Goal: Transaction & Acquisition: Purchase product/service

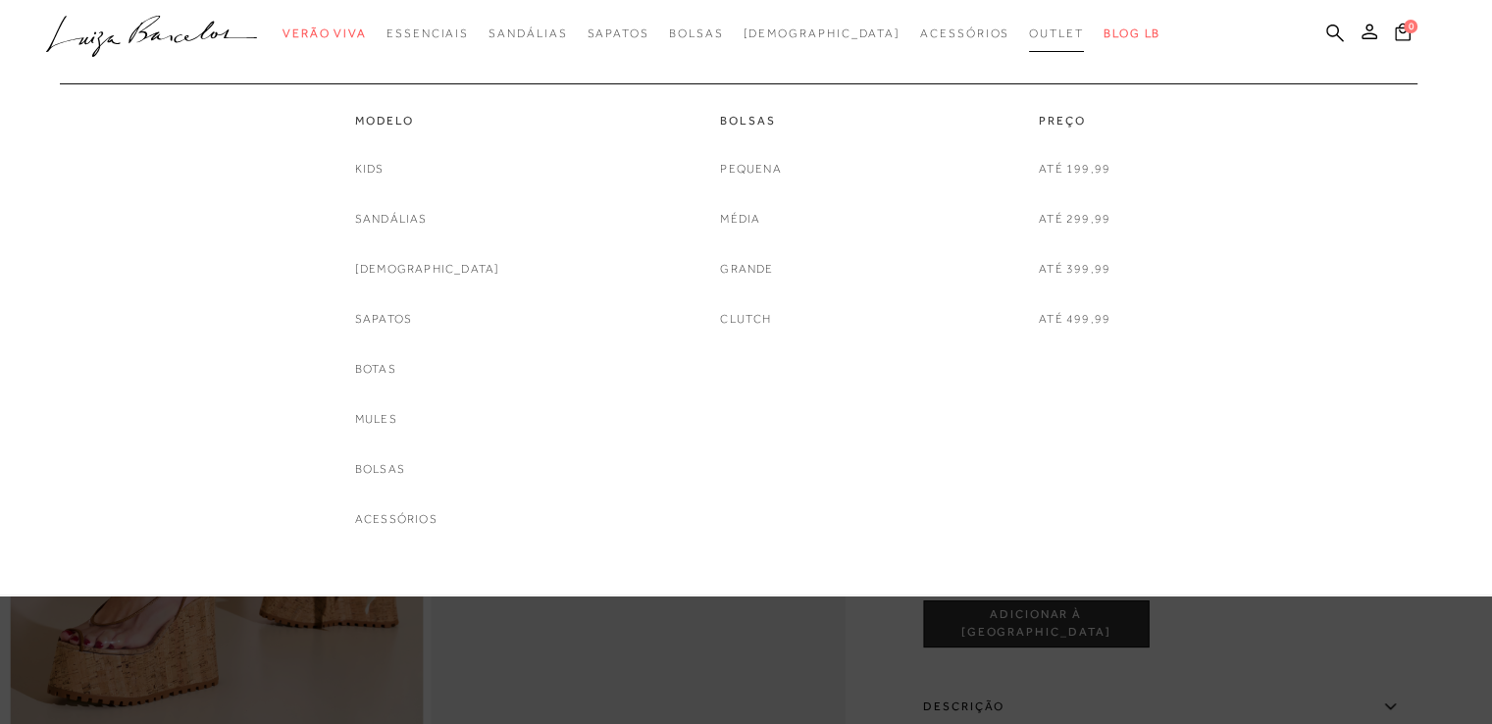
click at [1029, 35] on span "Outlet" at bounding box center [1056, 33] width 55 height 14
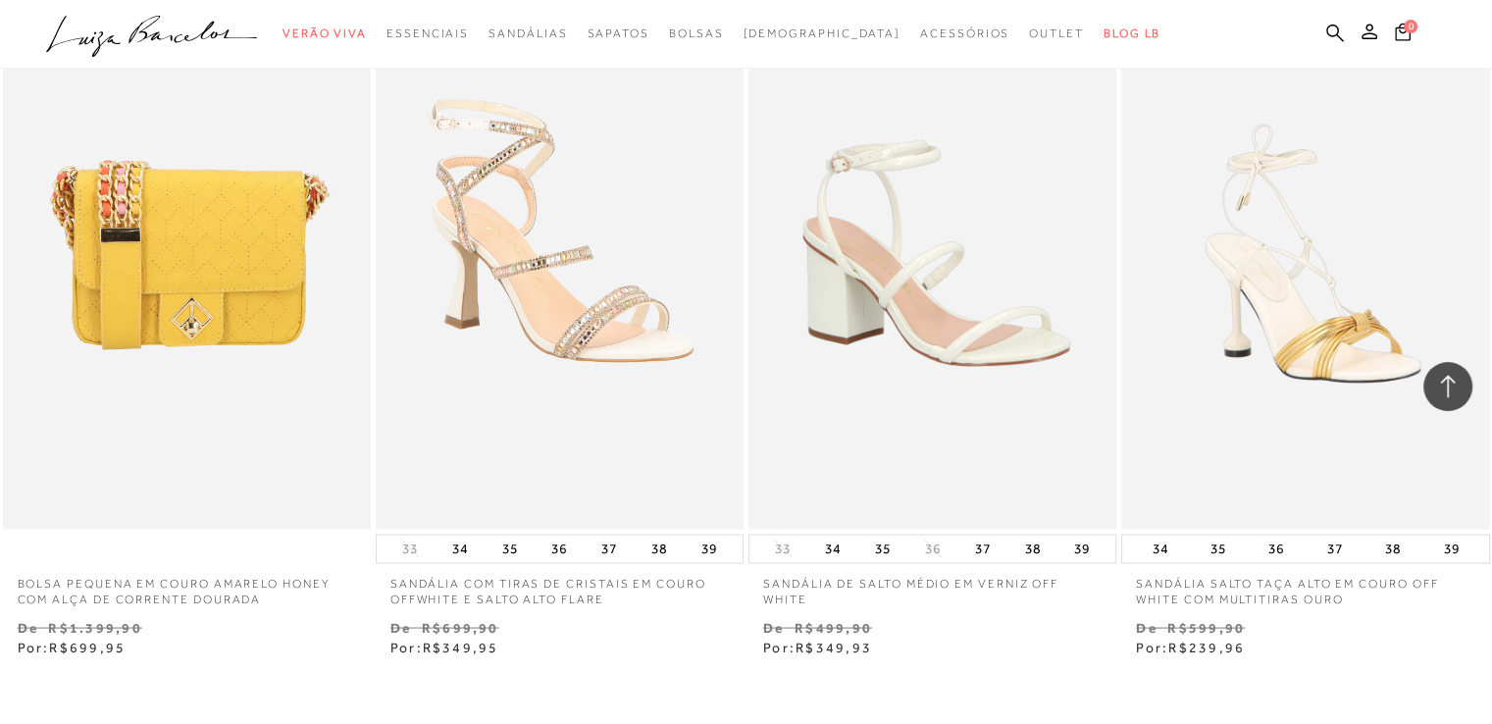
scroll to position [3825, 0]
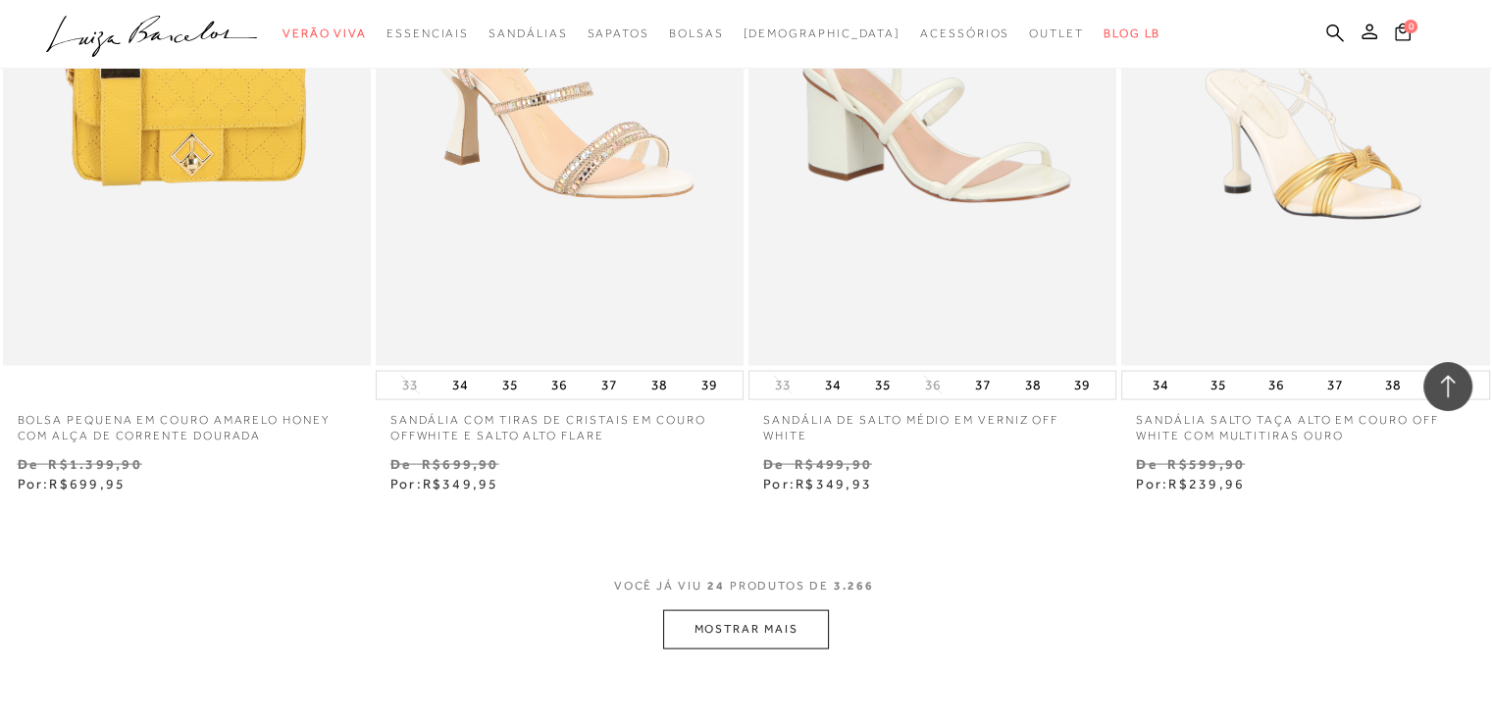
click at [783, 633] on button "MOSTRAR MAIS" at bounding box center [745, 629] width 165 height 38
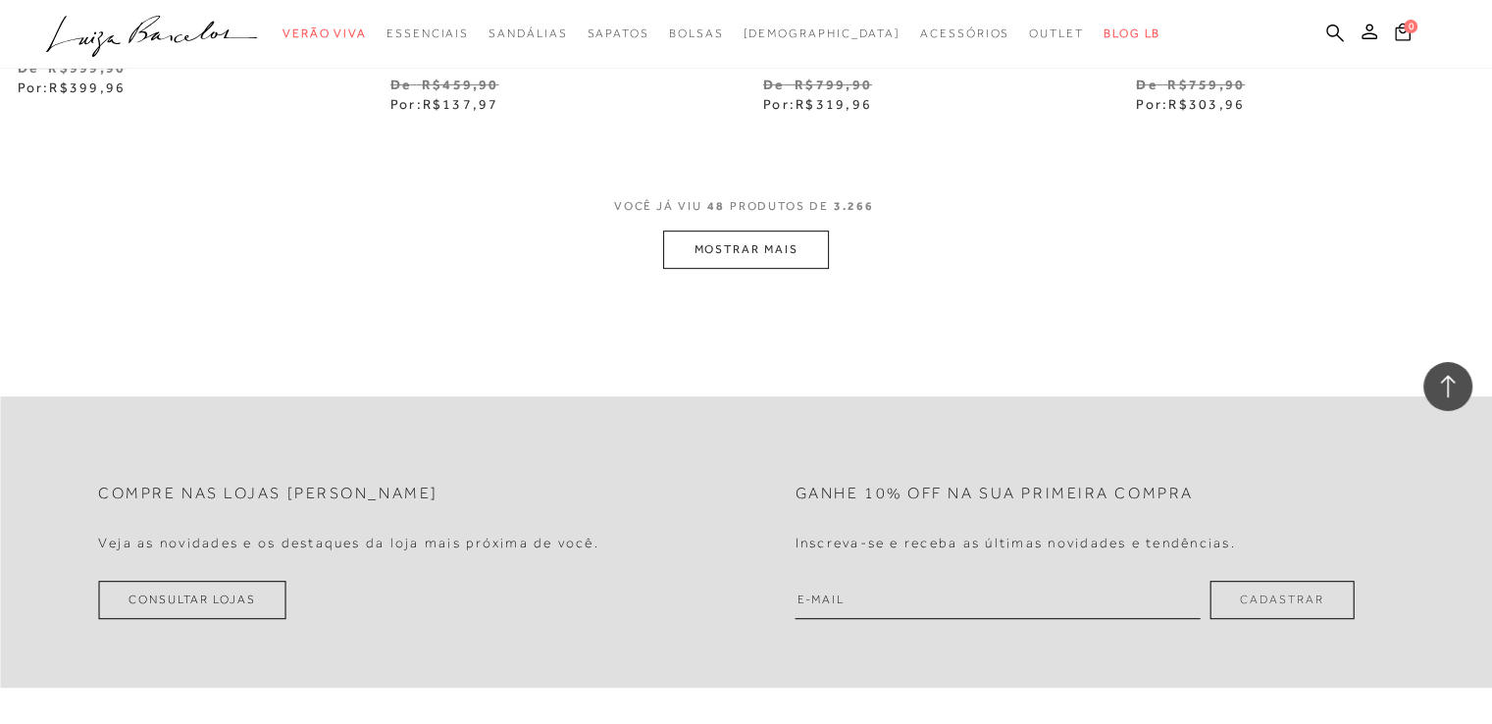
scroll to position [8435, 0]
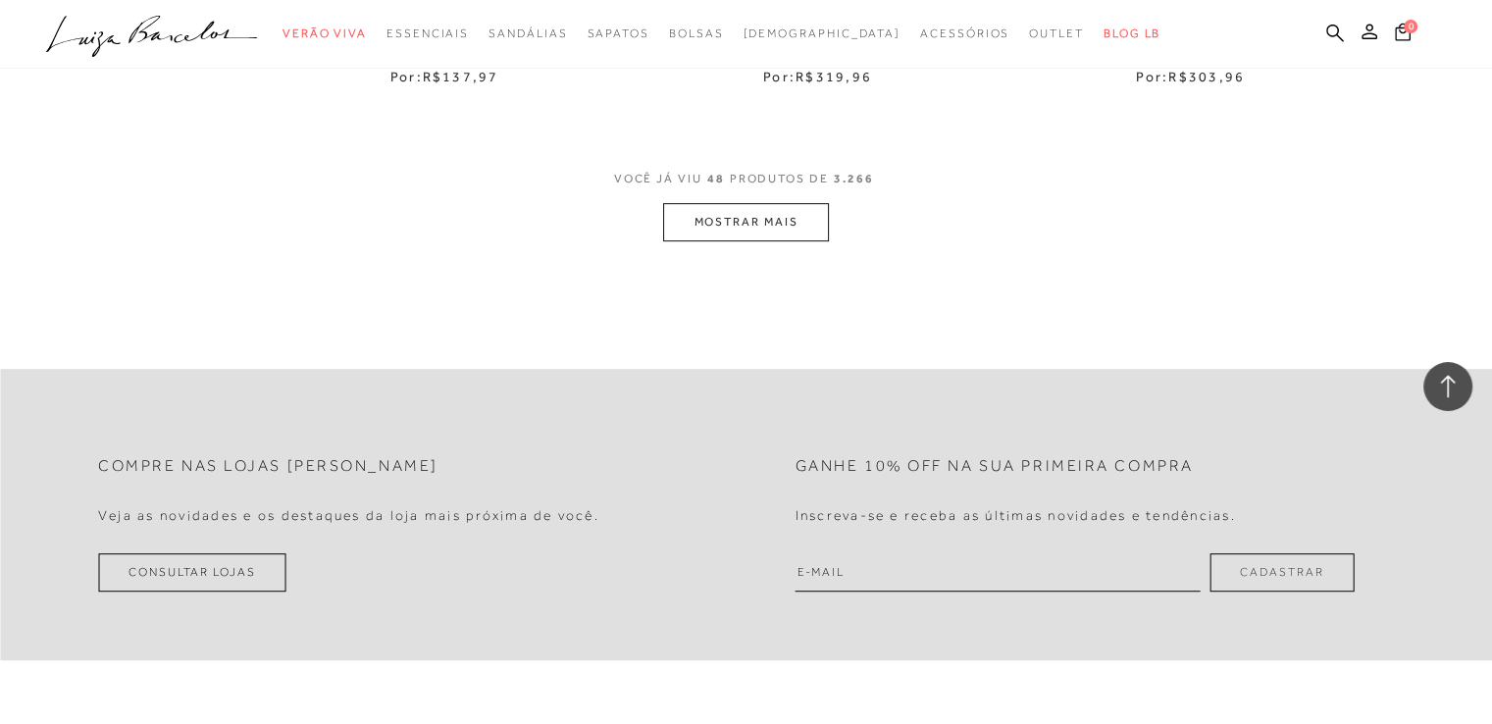
click at [741, 230] on button "MOSTRAR MAIS" at bounding box center [745, 222] width 165 height 38
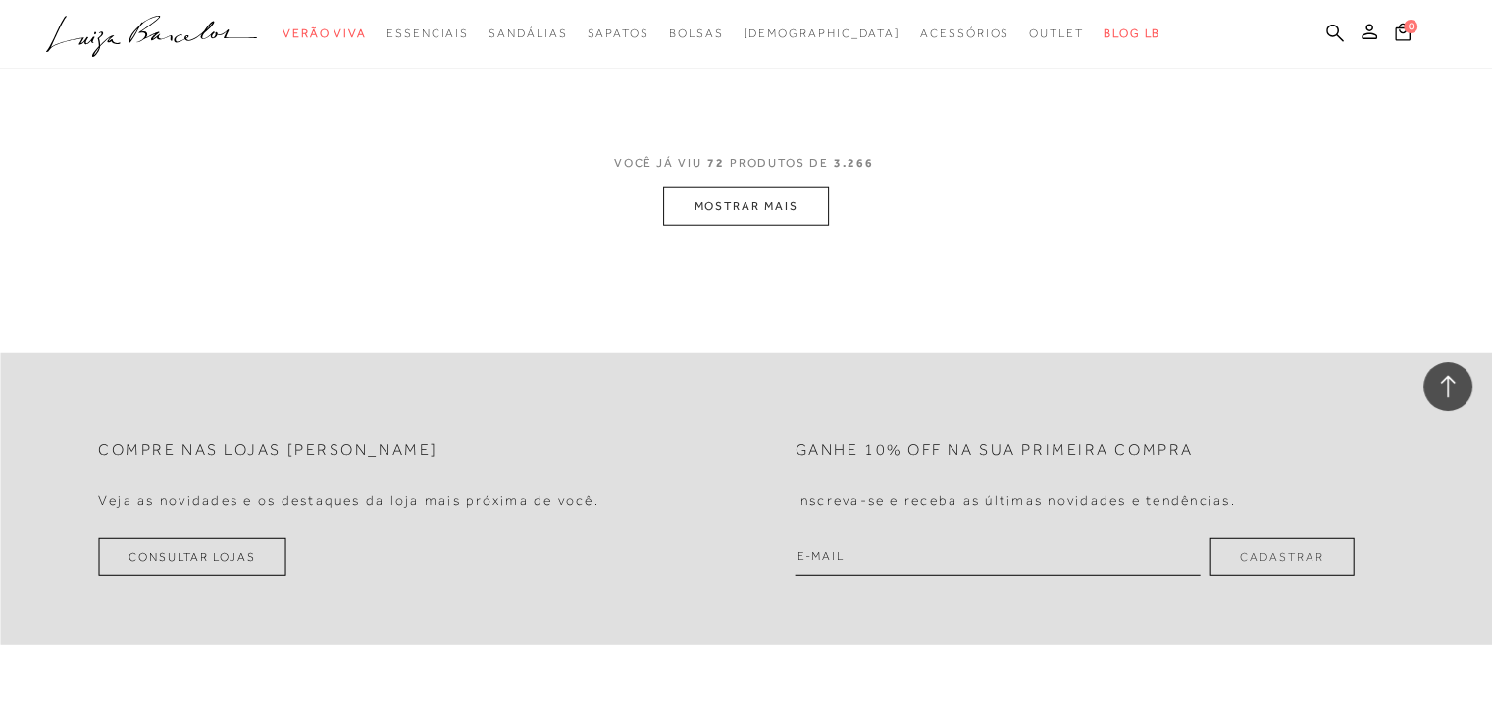
click at [714, 212] on button "MOSTRAR MAIS" at bounding box center [745, 206] width 165 height 38
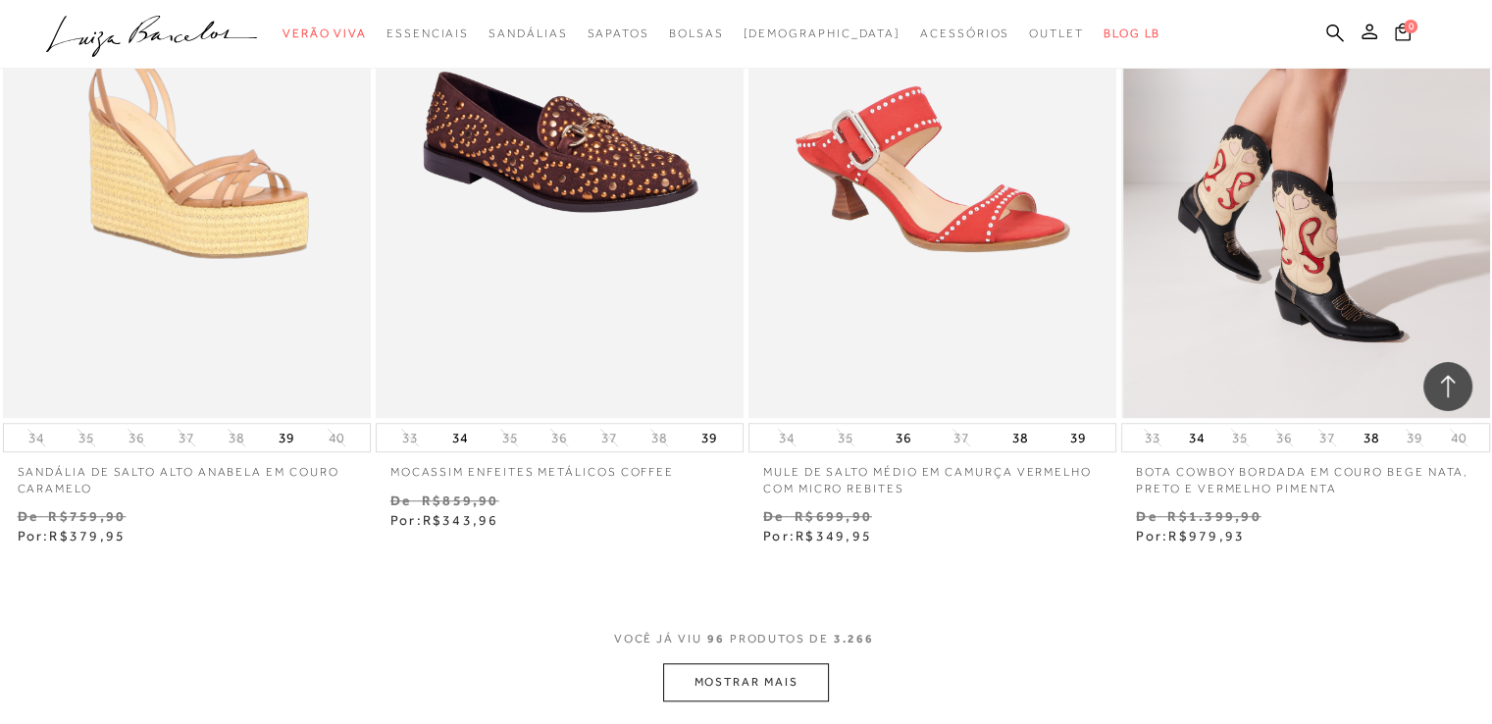
scroll to position [16771, 0]
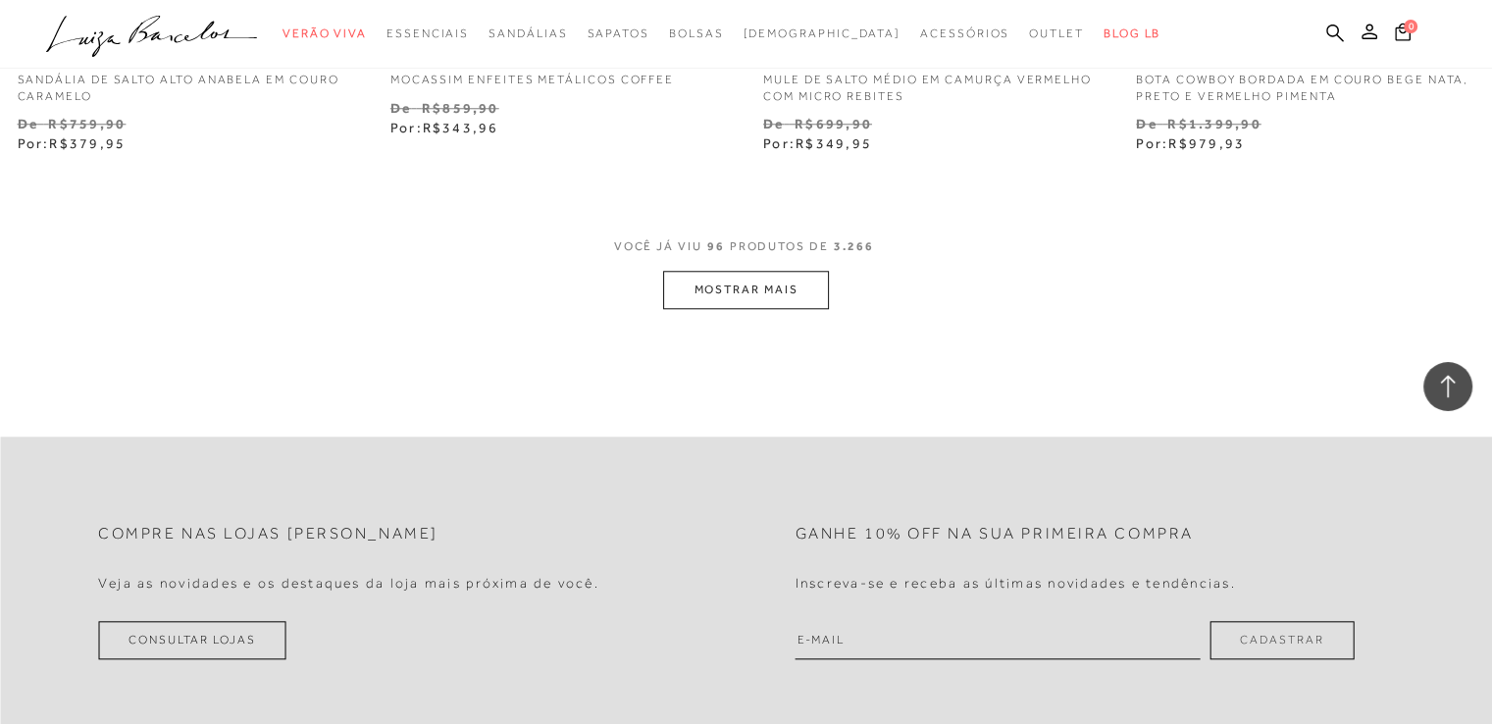
click at [702, 292] on button "MOSTRAR MAIS" at bounding box center [745, 290] width 165 height 38
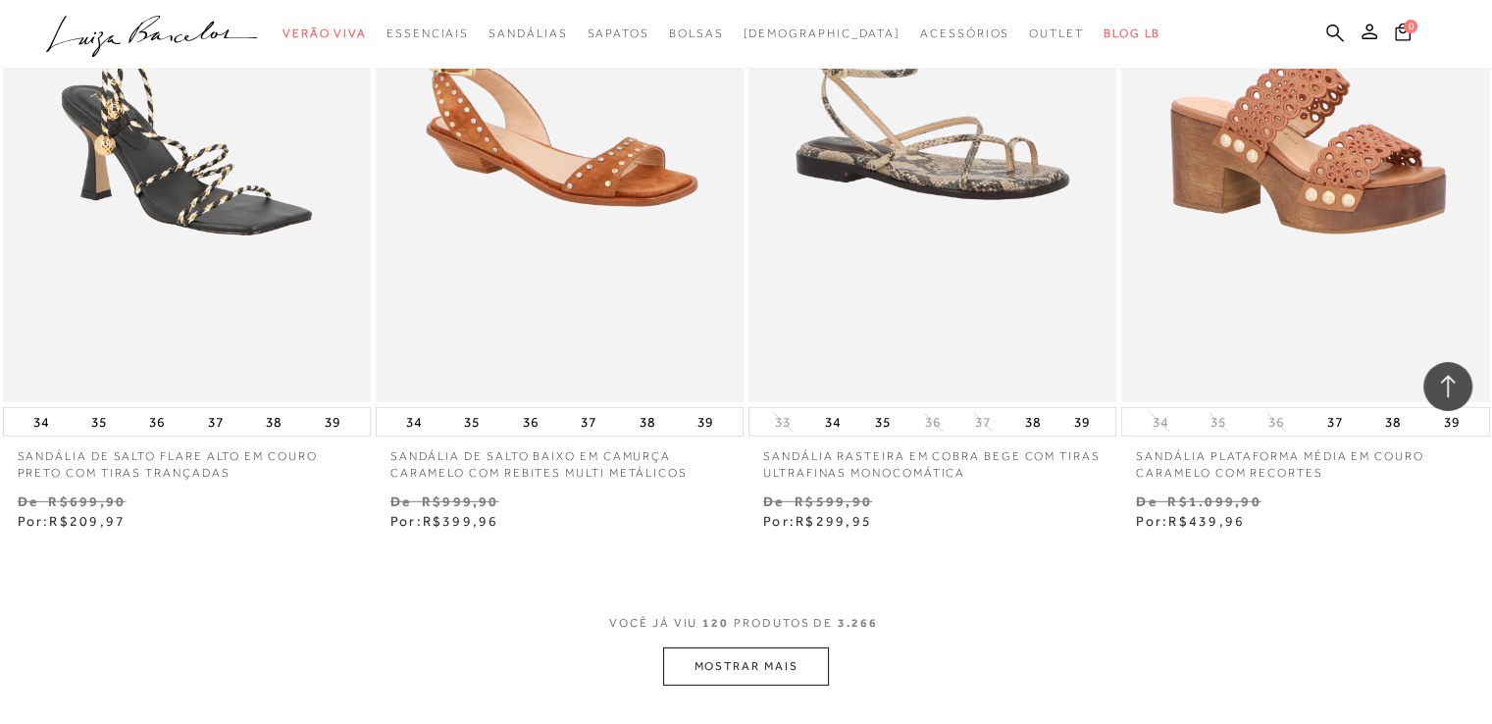
scroll to position [20891, 0]
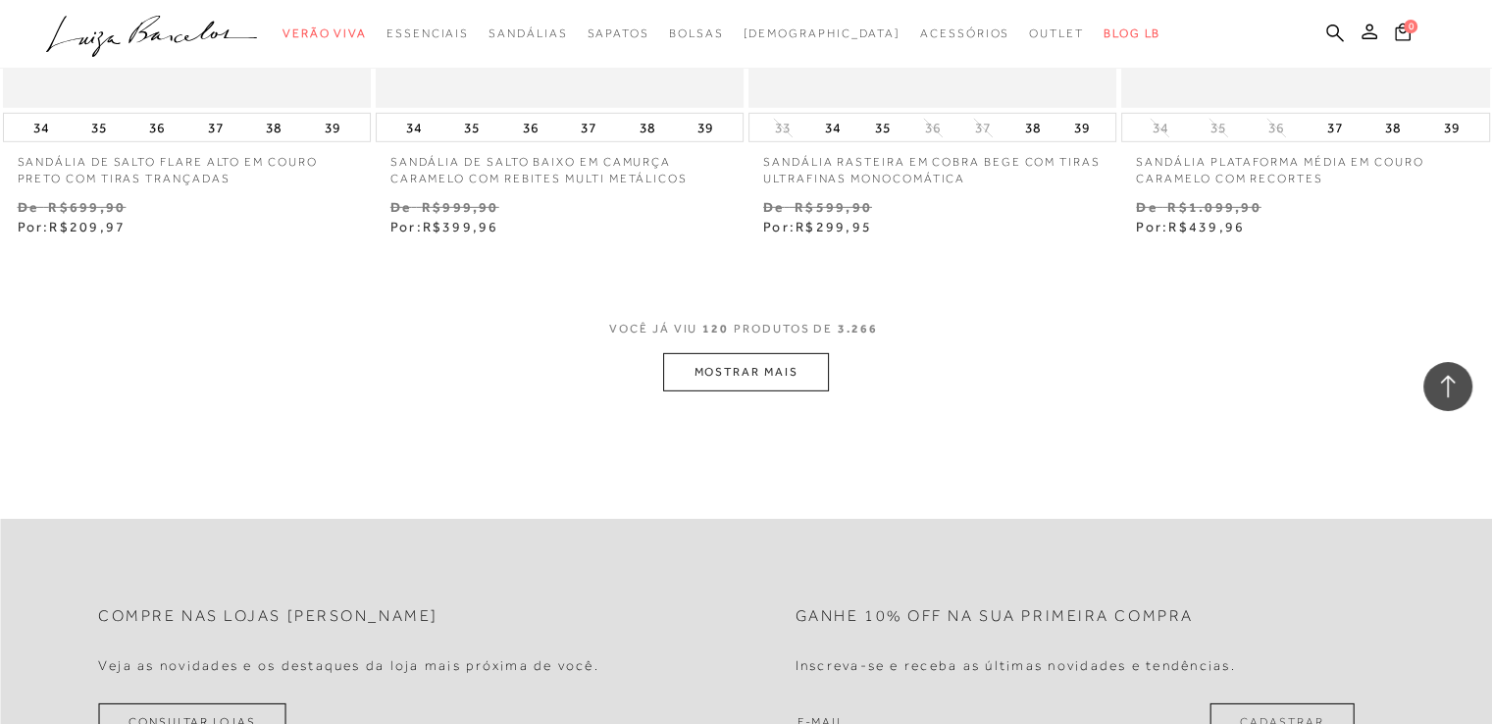
click at [738, 368] on button "MOSTRAR MAIS" at bounding box center [745, 372] width 165 height 38
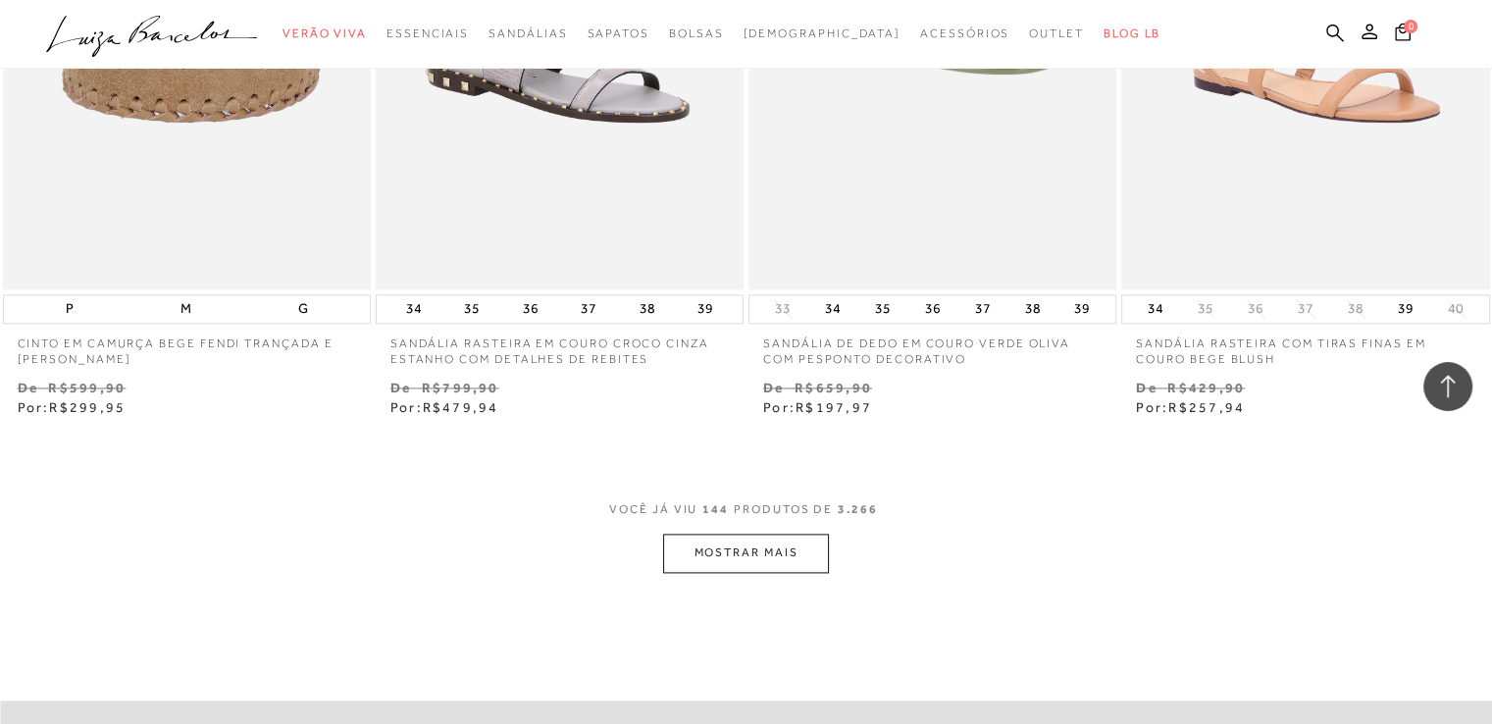
scroll to position [25206, 0]
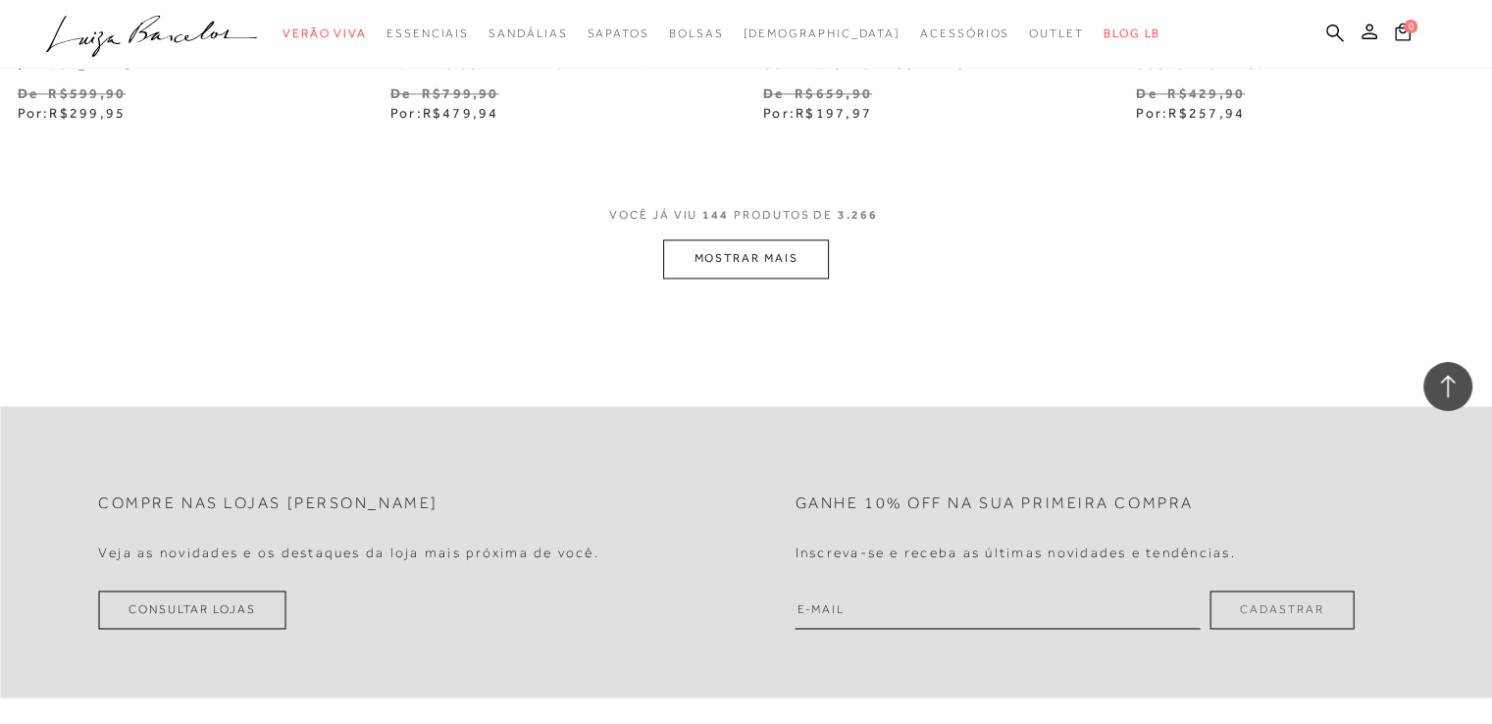
click at [766, 250] on button "MOSTRAR MAIS" at bounding box center [745, 258] width 165 height 38
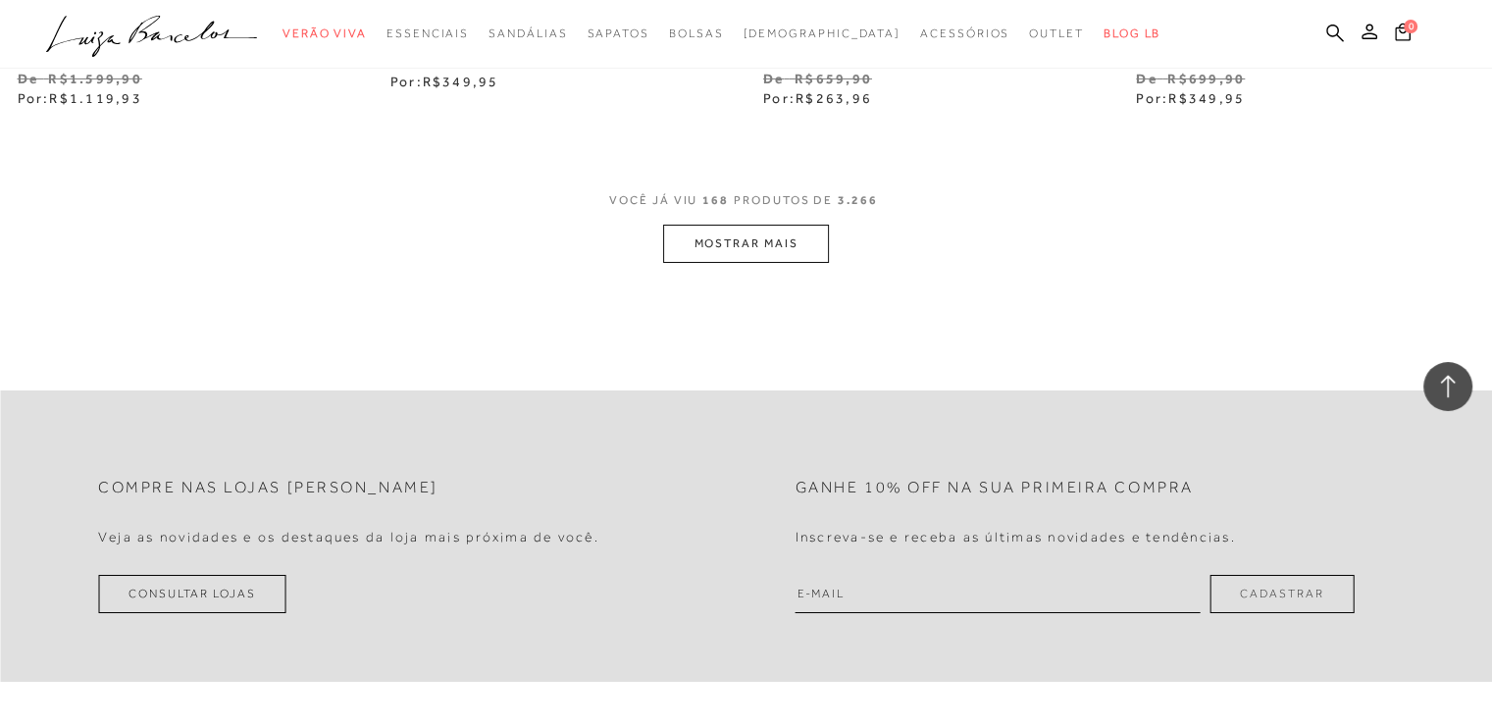
scroll to position [29227, 0]
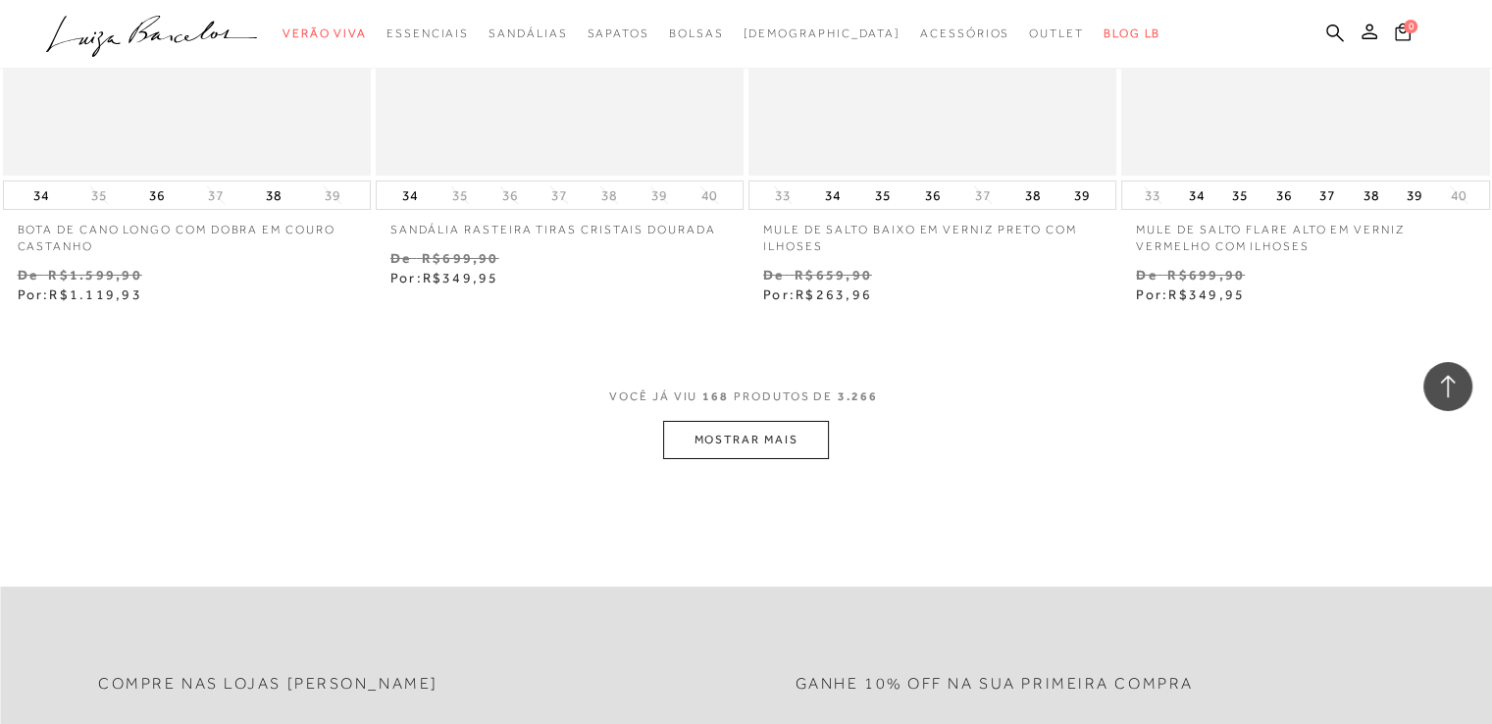
click at [741, 447] on button "MOSTRAR MAIS" at bounding box center [745, 440] width 165 height 38
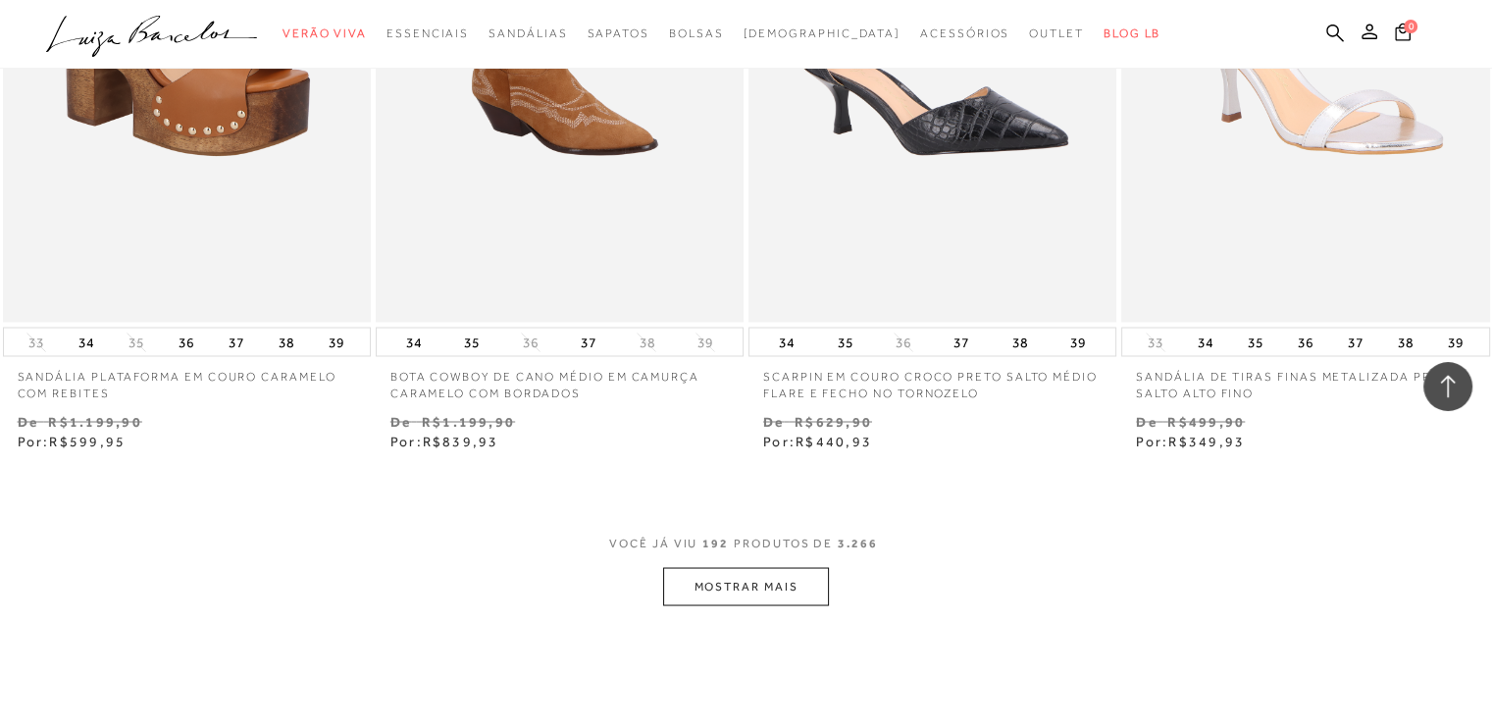
scroll to position [33347, 0]
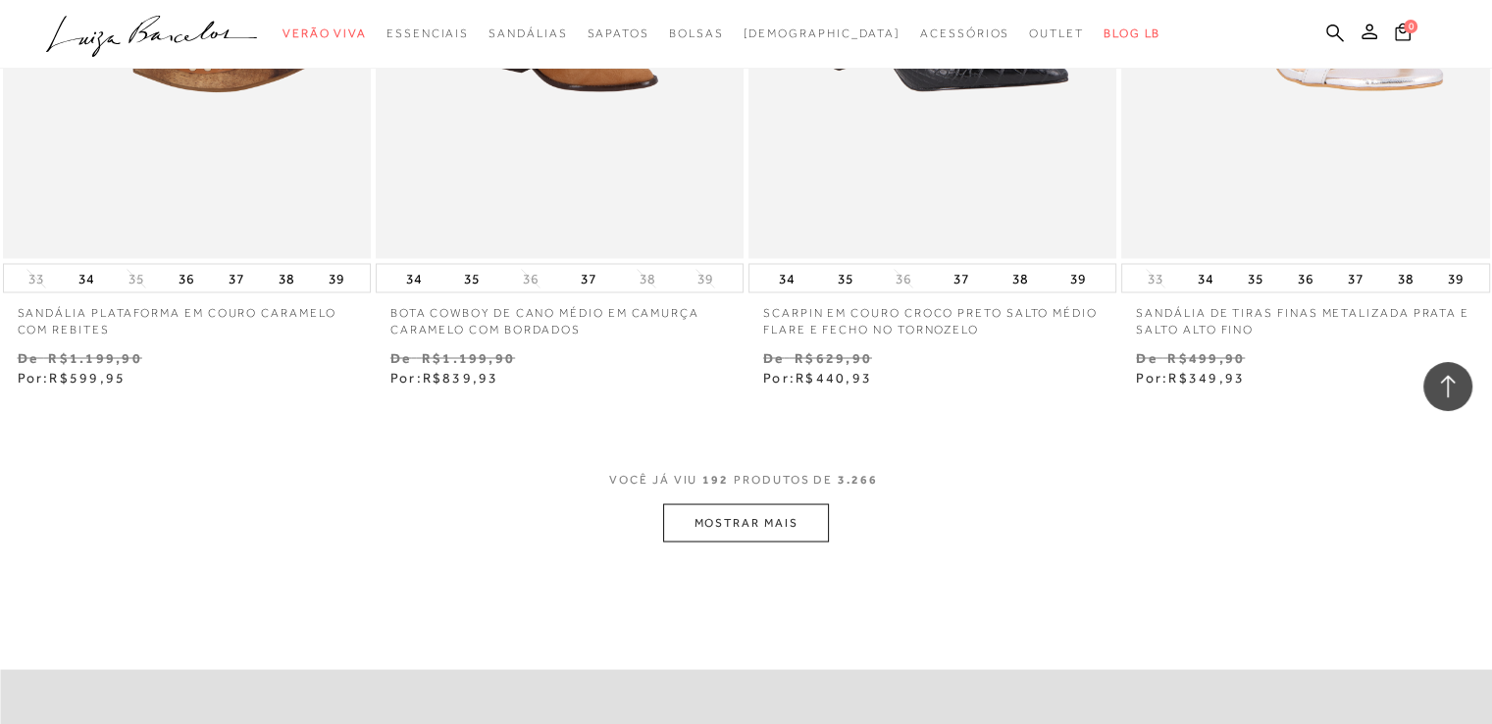
click at [785, 518] on button "MOSTRAR MAIS" at bounding box center [745, 522] width 165 height 38
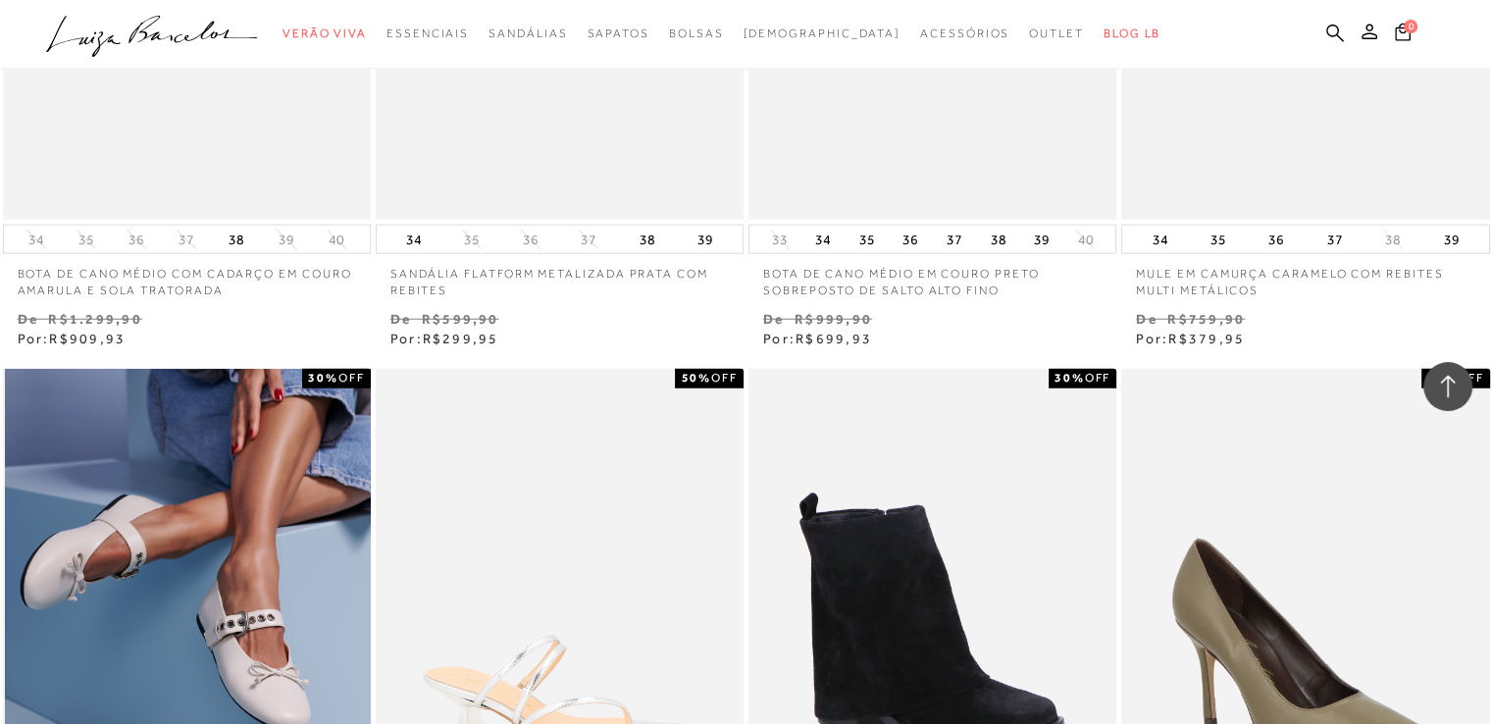
scroll to position [34916, 0]
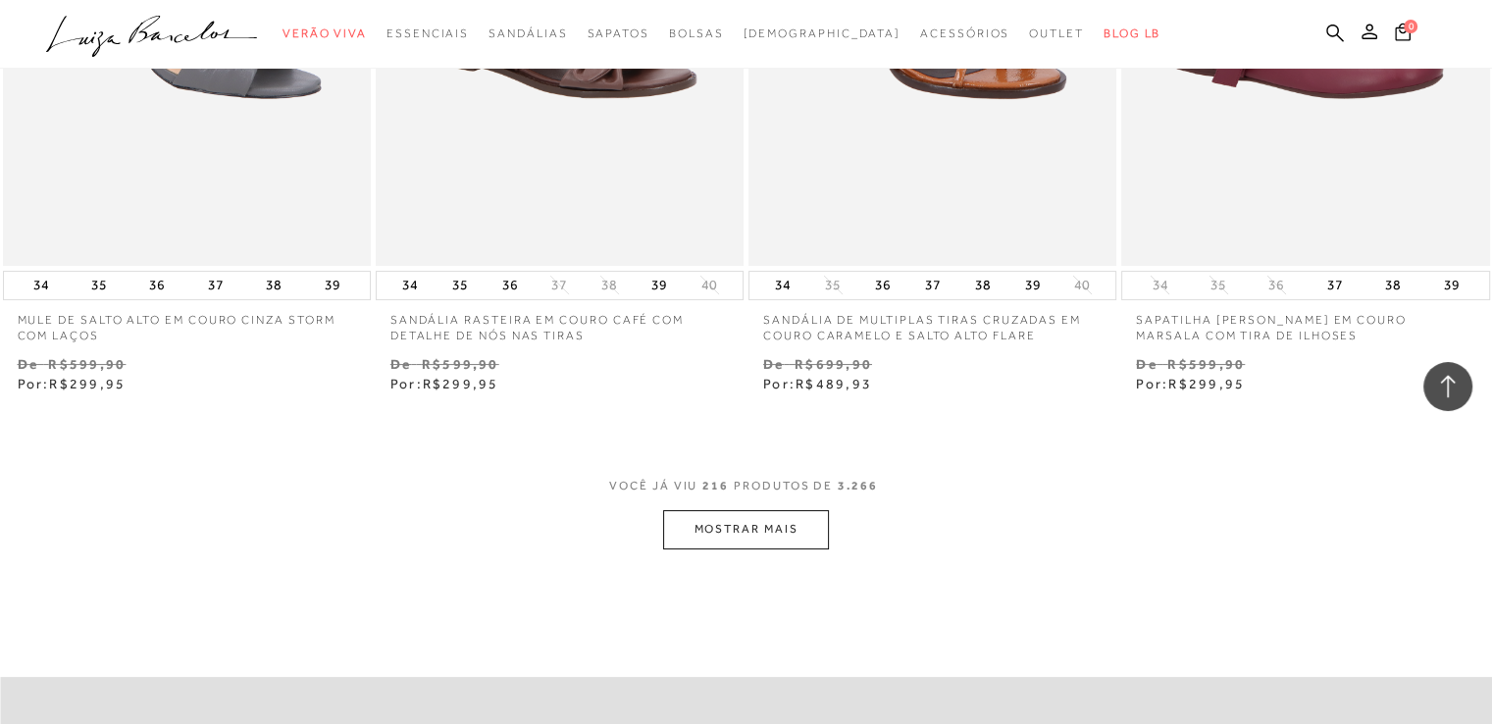
scroll to position [37564, 0]
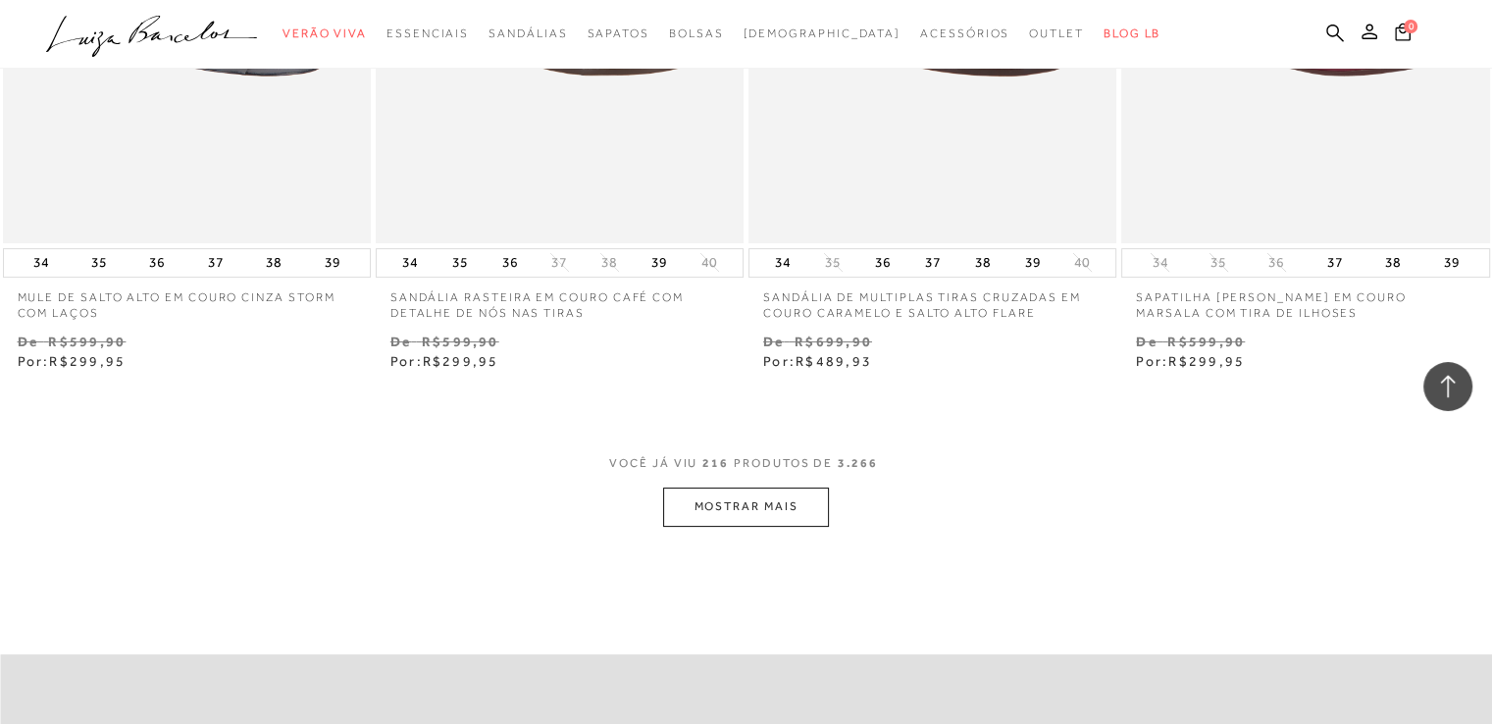
click at [802, 511] on button "MOSTRAR MAIS" at bounding box center [745, 506] width 165 height 38
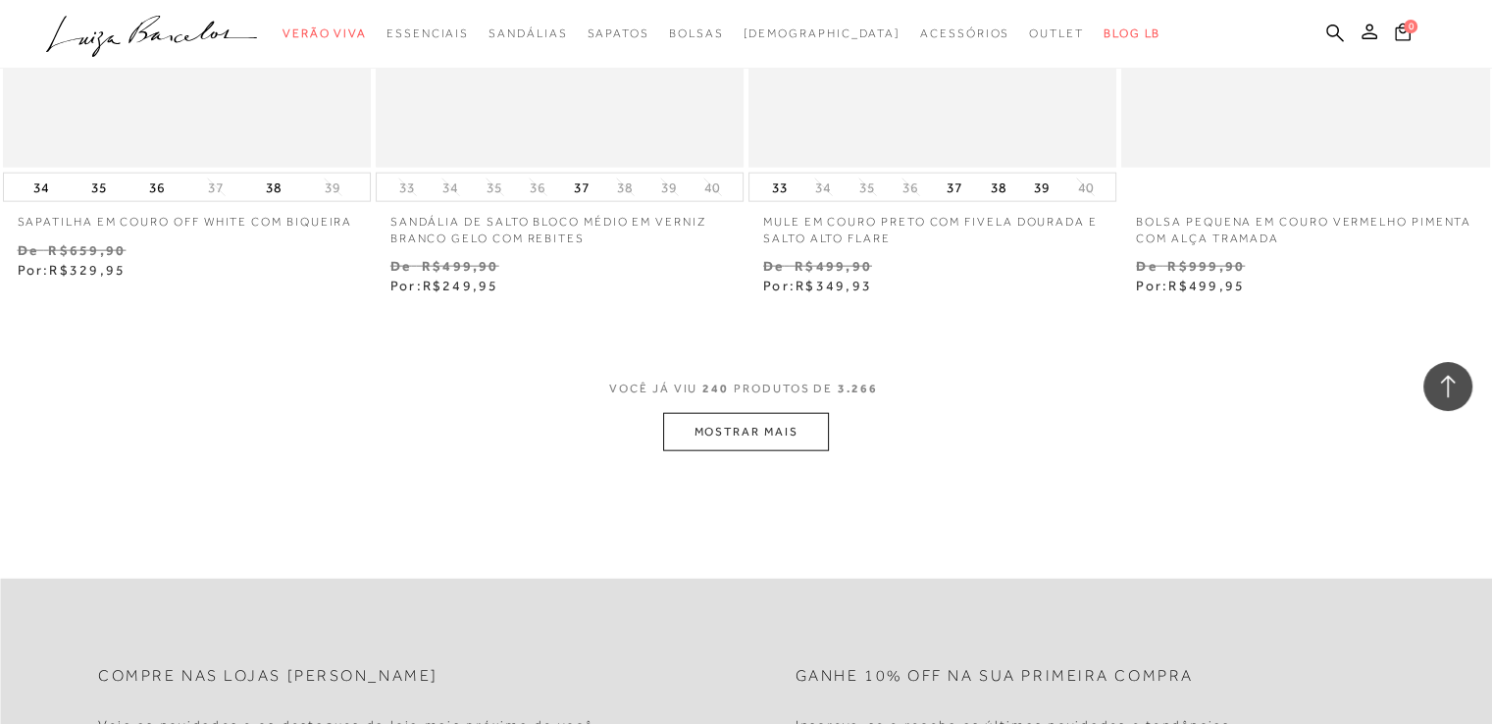
scroll to position [41880, 0]
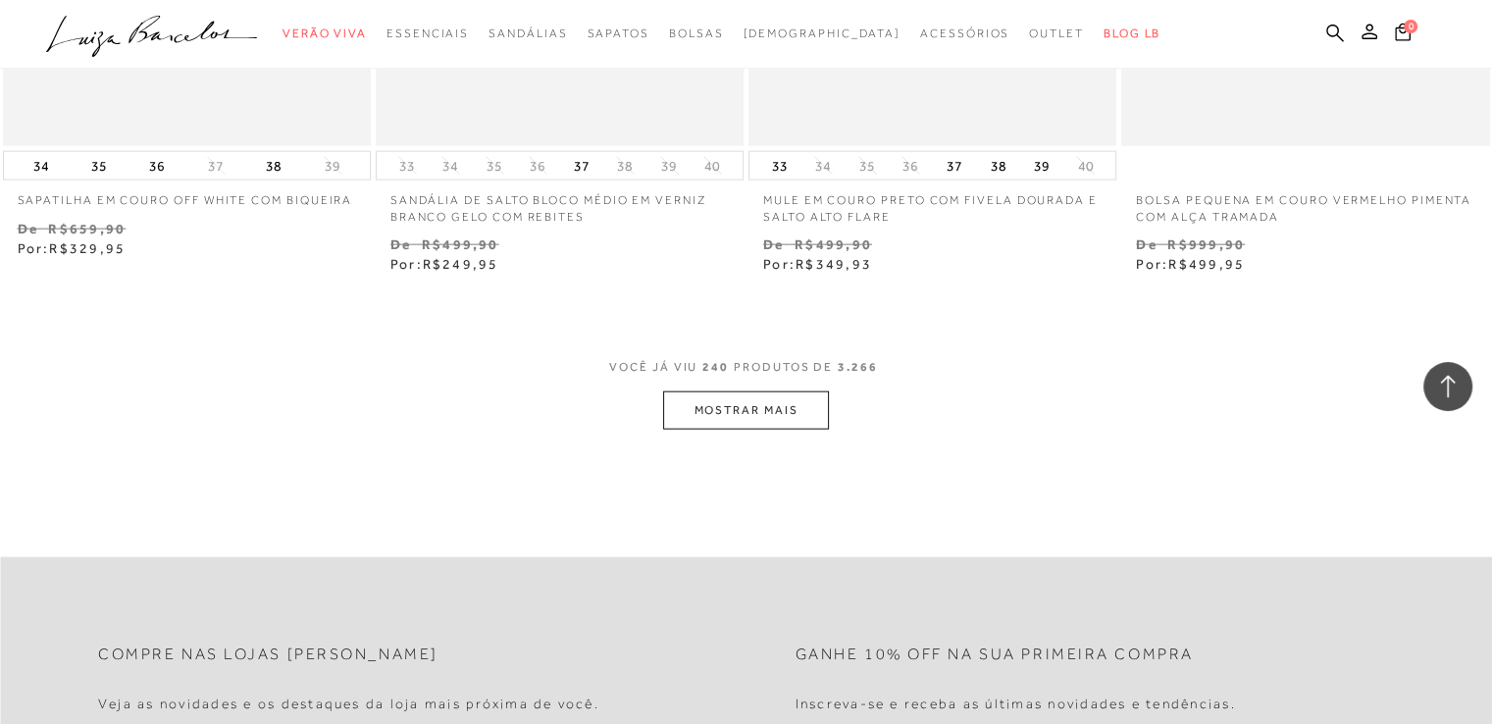
click at [782, 395] on button "MOSTRAR MAIS" at bounding box center [745, 410] width 165 height 38
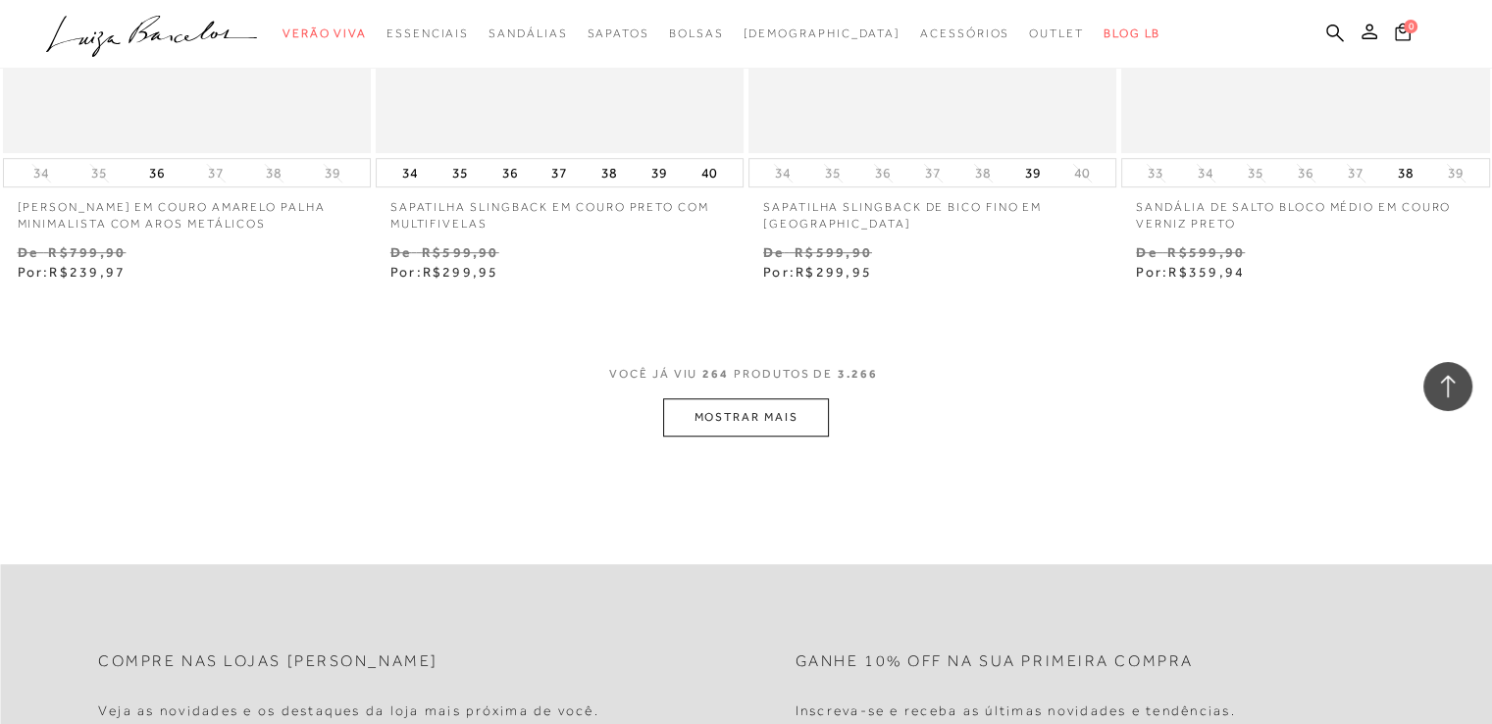
scroll to position [46195, 0]
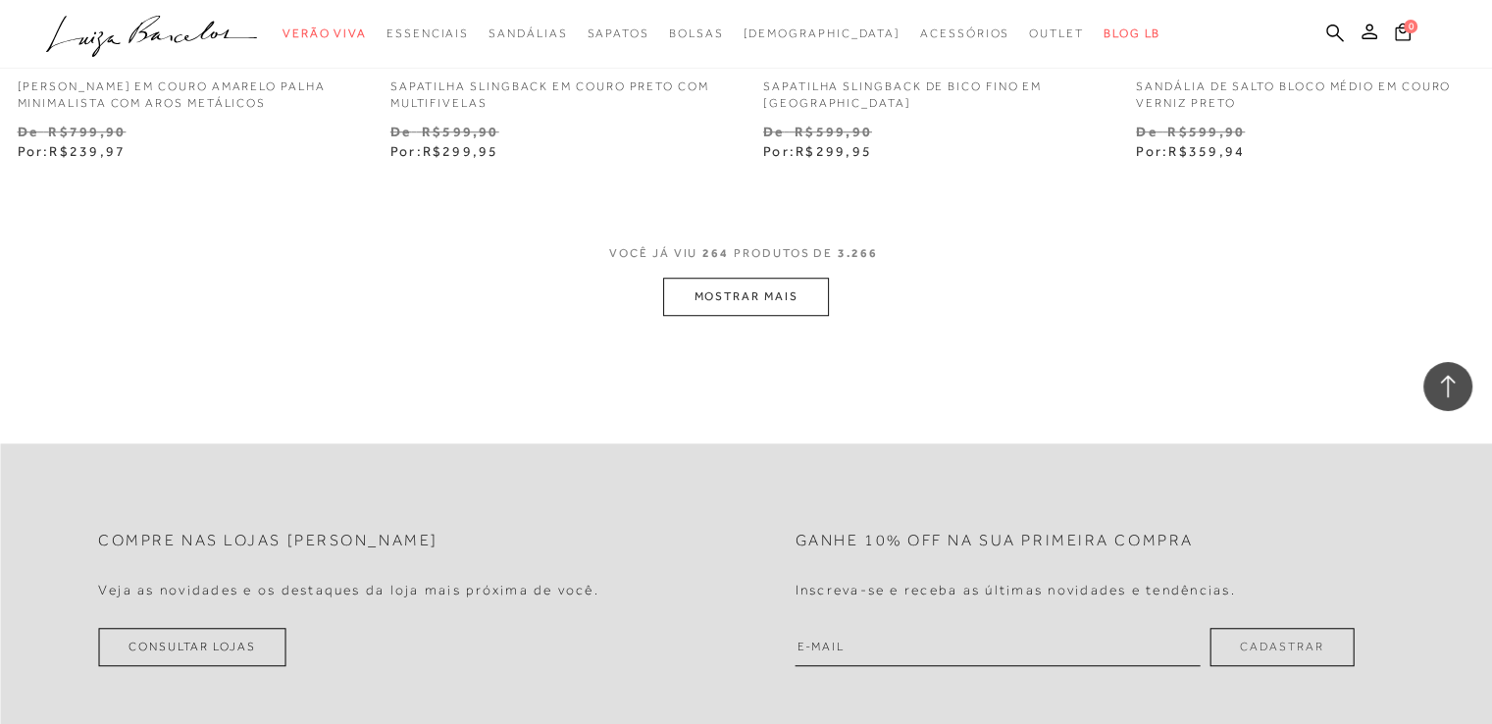
click at [810, 287] on button "MOSTRAR MAIS" at bounding box center [745, 297] width 165 height 38
